Goal: Use online tool/utility: Utilize a website feature to perform a specific function

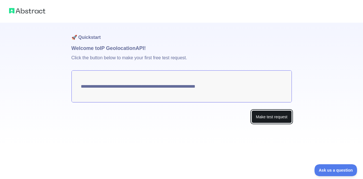
click at [270, 118] on button "Make test request" at bounding box center [271, 116] width 40 height 13
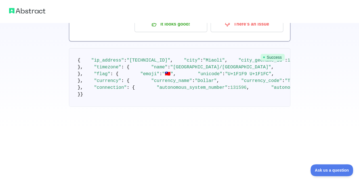
scroll to position [85, 0]
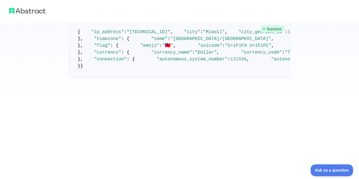
drag, startPoint x: 119, startPoint y: 136, endPoint x: 139, endPoint y: 134, distance: 20.2
copy span "120.8275"
drag, startPoint x: 134, startPoint y: 141, endPoint x: 117, endPoint y: 141, distance: 17.0
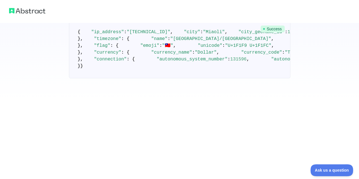
copy span "24.5641"
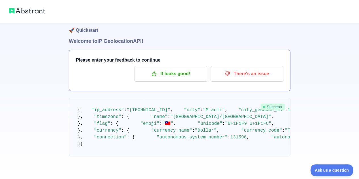
scroll to position [113, 0]
copy span "24.5641"
drag, startPoint x: 139, startPoint y: 106, endPoint x: 120, endPoint y: 107, distance: 18.4
copy span "120.8275"
